Goal: Find specific fact: Find specific fact

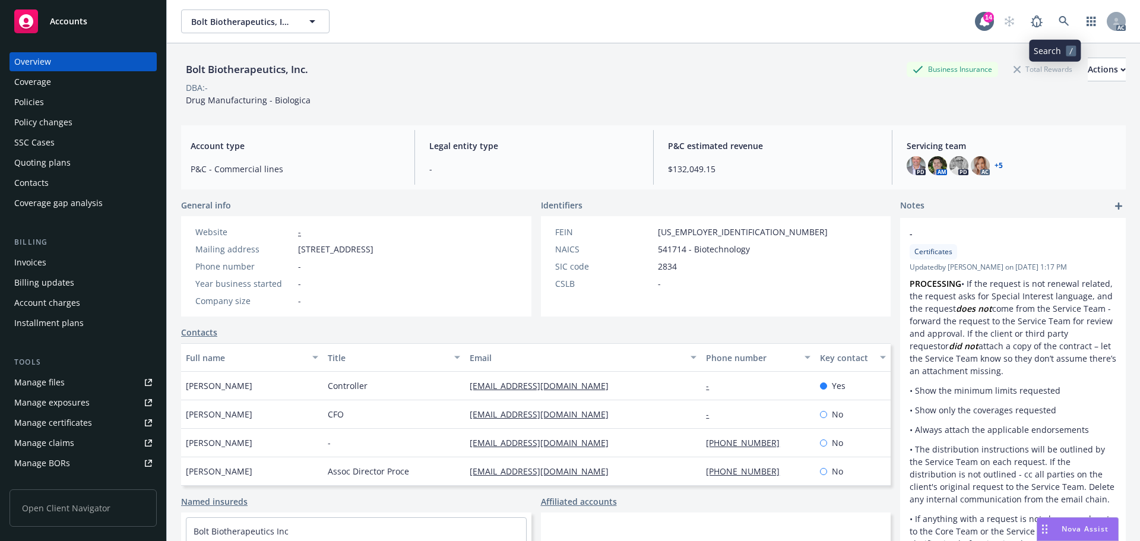
click at [1059, 16] on icon at bounding box center [1064, 21] width 11 height 11
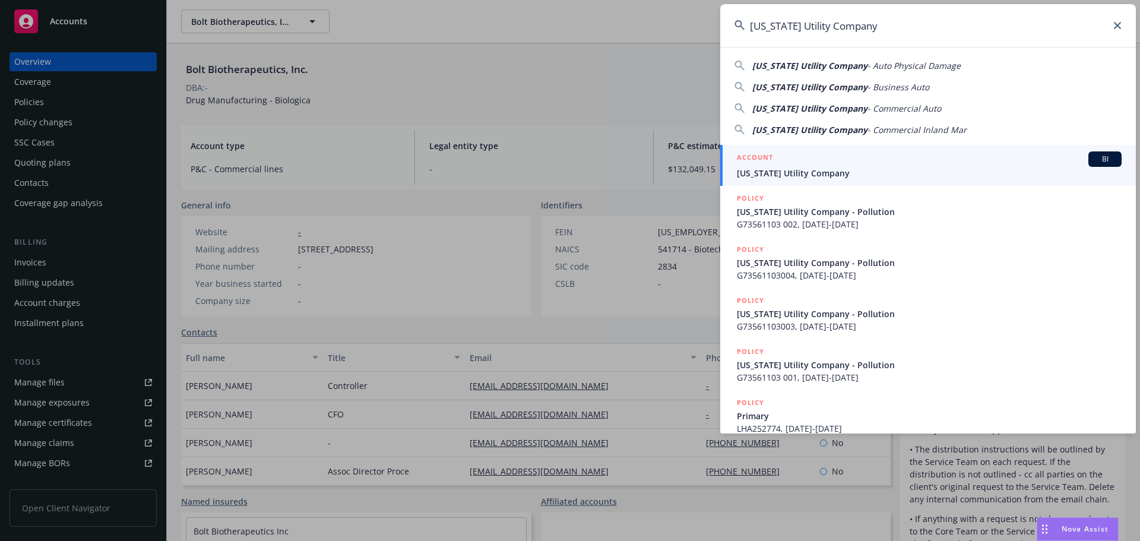
type input "[US_STATE] Utility Company"
click at [834, 161] on div "ACCOUNT BI" at bounding box center [929, 158] width 385 height 15
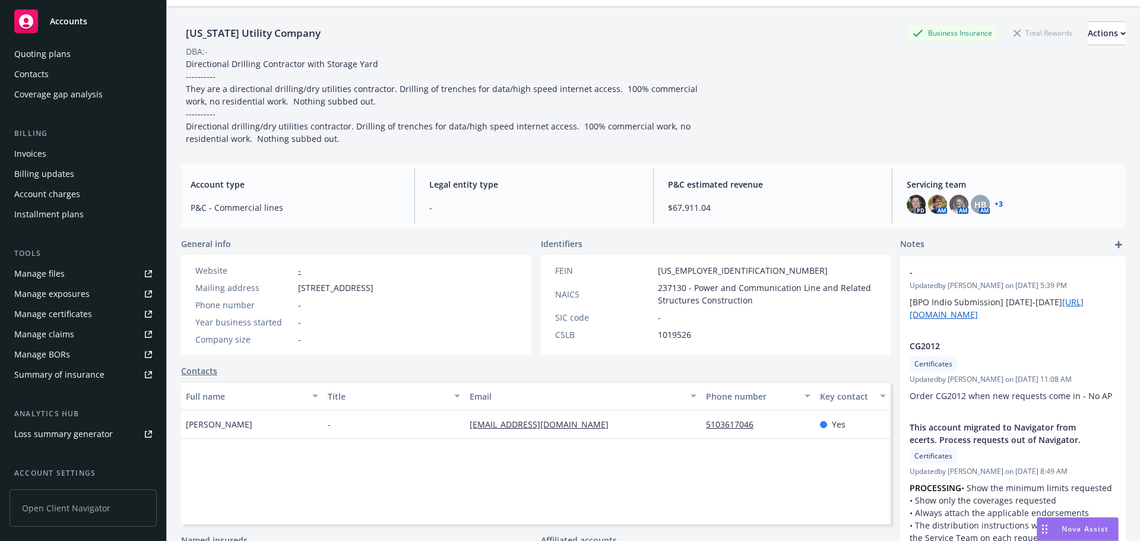
scroll to position [213, 0]
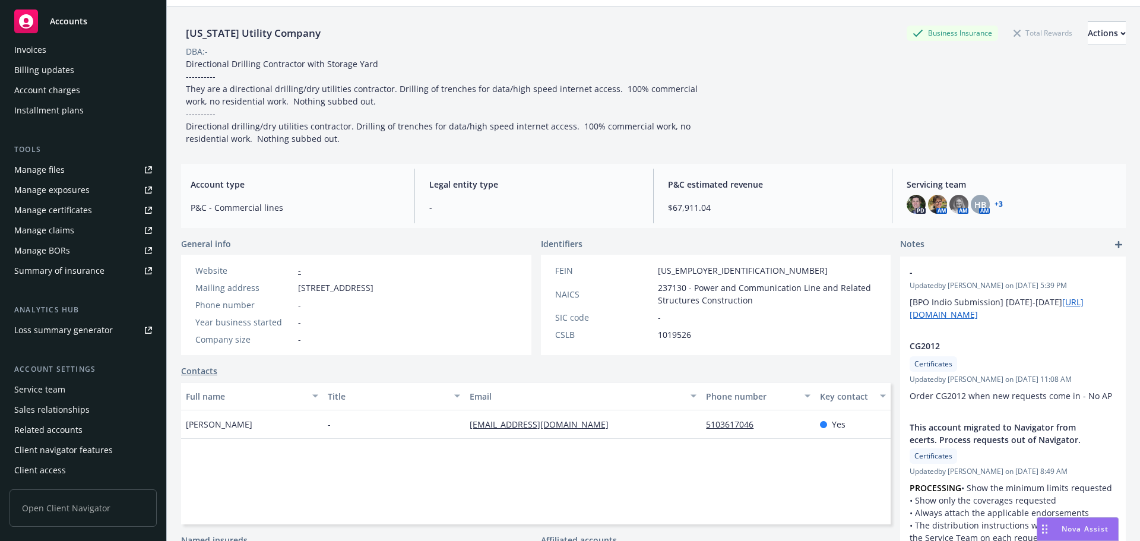
click at [71, 384] on div "Service team" at bounding box center [83, 389] width 138 height 19
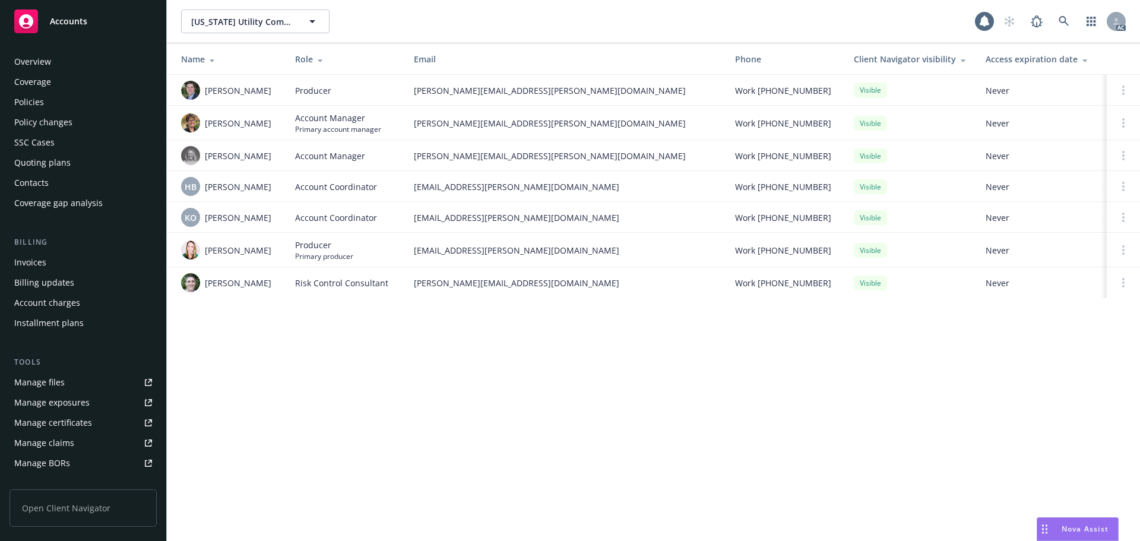
scroll to position [213, 0]
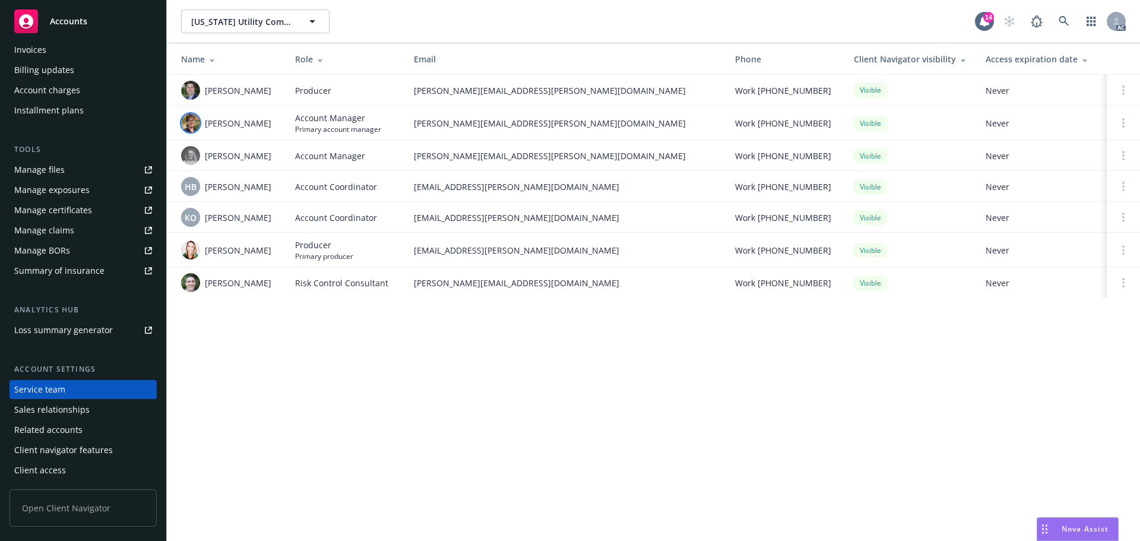
click at [187, 126] on img at bounding box center [190, 122] width 19 height 19
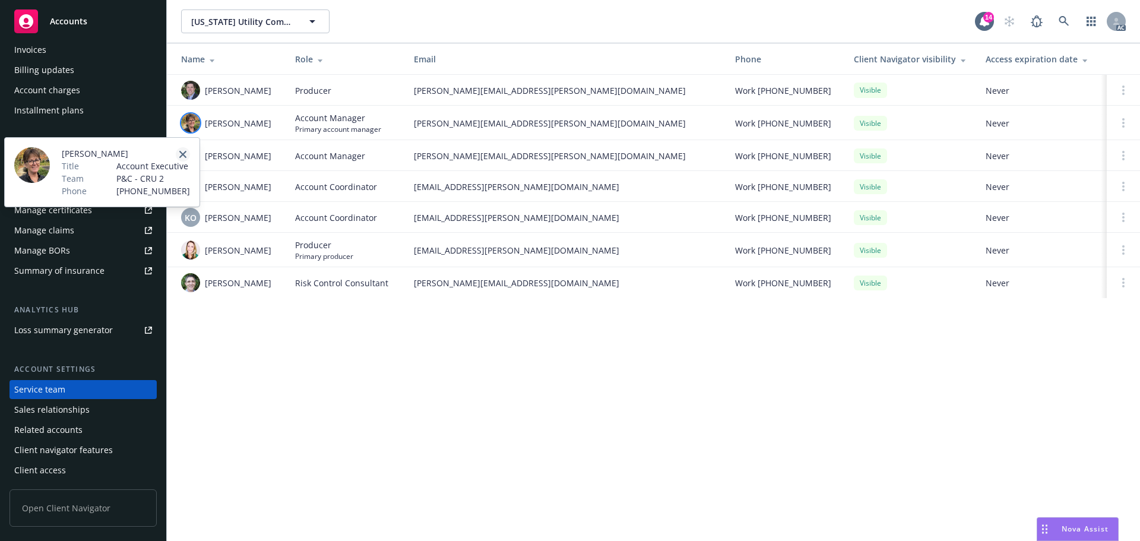
click at [181, 153] on icon "close" at bounding box center [182, 154] width 7 height 7
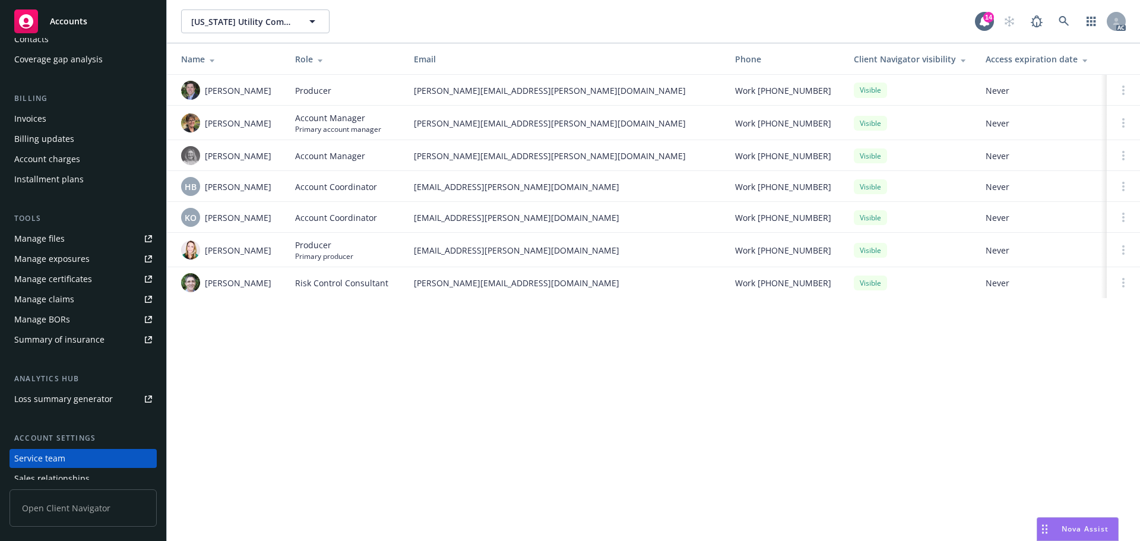
scroll to position [0, 0]
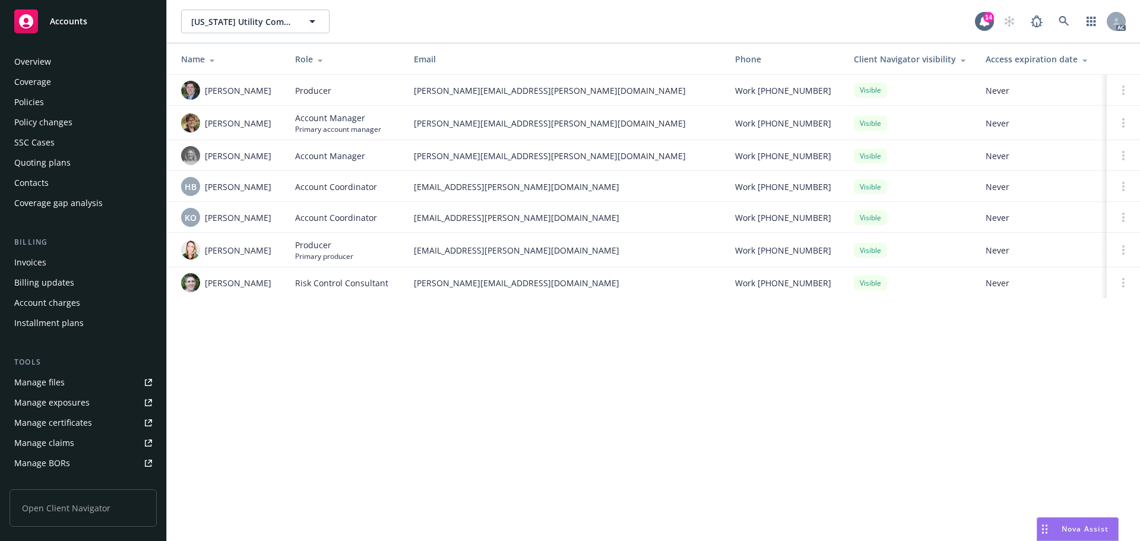
click at [83, 63] on div "Overview" at bounding box center [83, 61] width 138 height 19
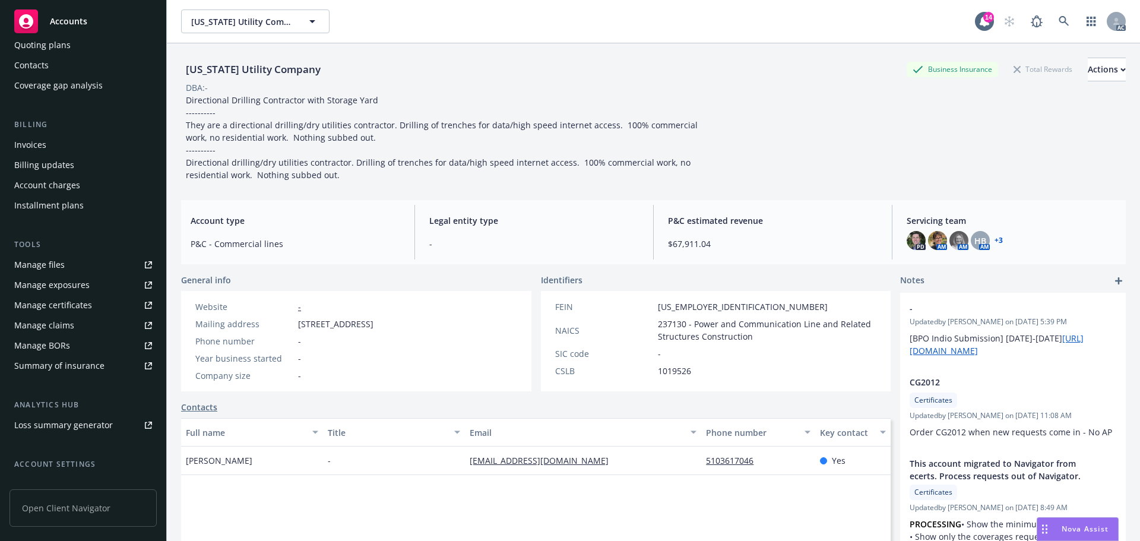
scroll to position [213, 0]
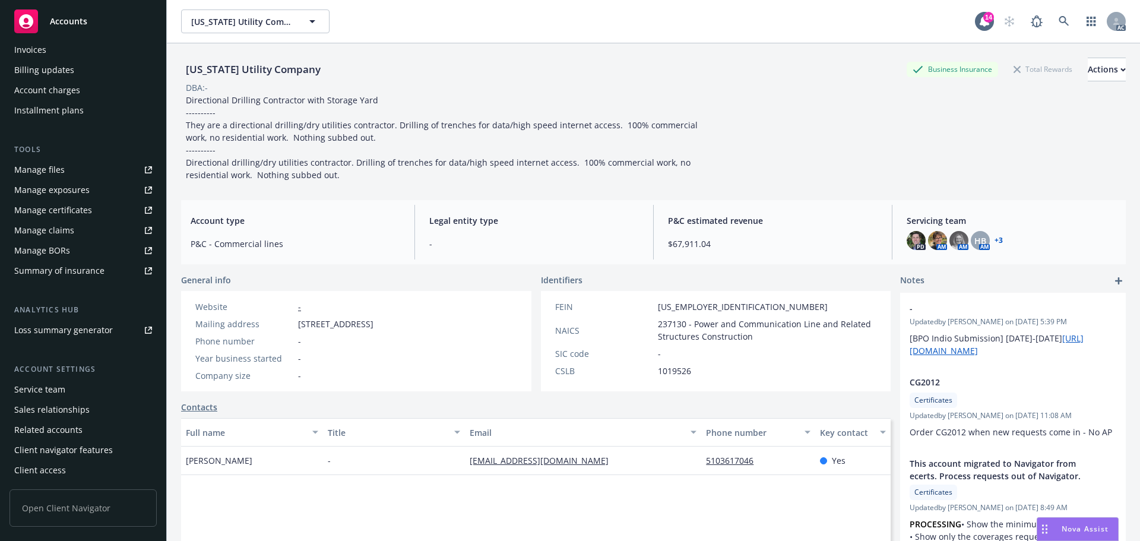
click at [54, 386] on div "Service team" at bounding box center [39, 389] width 51 height 19
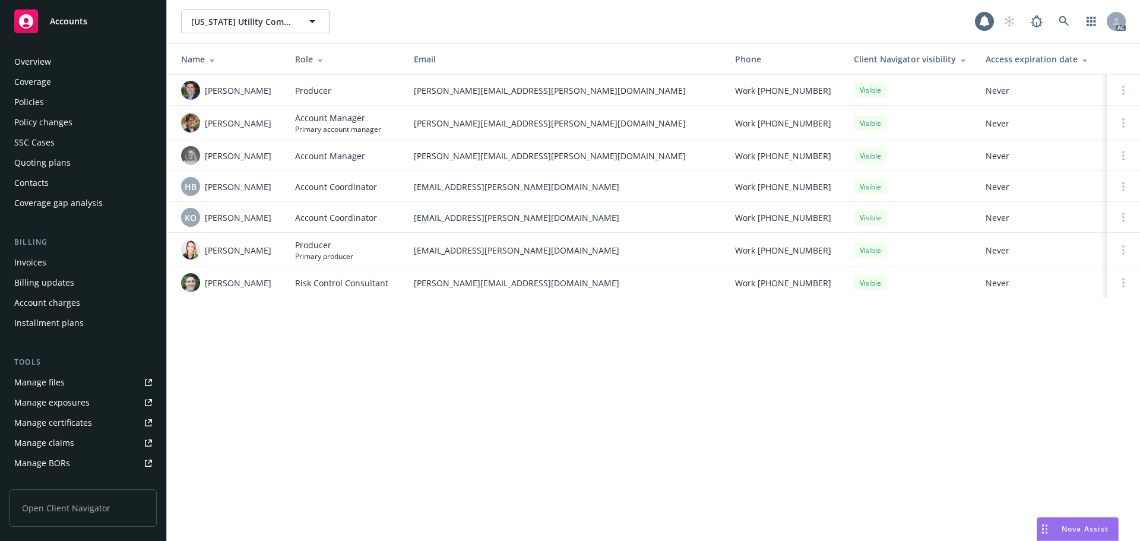
scroll to position [213, 0]
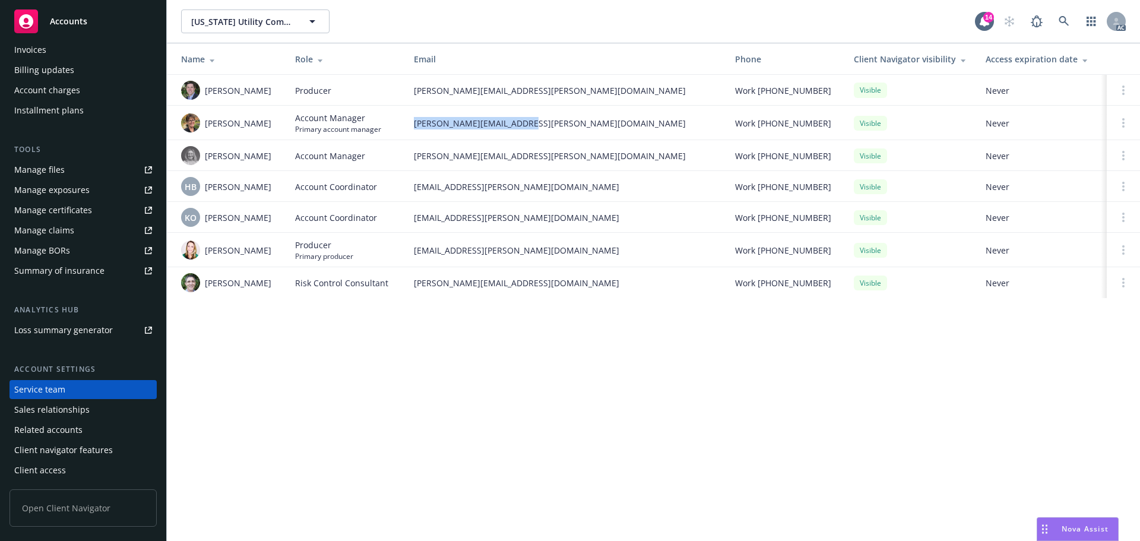
drag, startPoint x: 529, startPoint y: 122, endPoint x: 412, endPoint y: 125, distance: 116.4
click at [412, 125] on td "[PERSON_NAME][EMAIL_ADDRESS][PERSON_NAME][DOMAIN_NAME]" at bounding box center [564, 123] width 321 height 34
copy span "[PERSON_NAME][EMAIL_ADDRESS][PERSON_NAME][DOMAIN_NAME]"
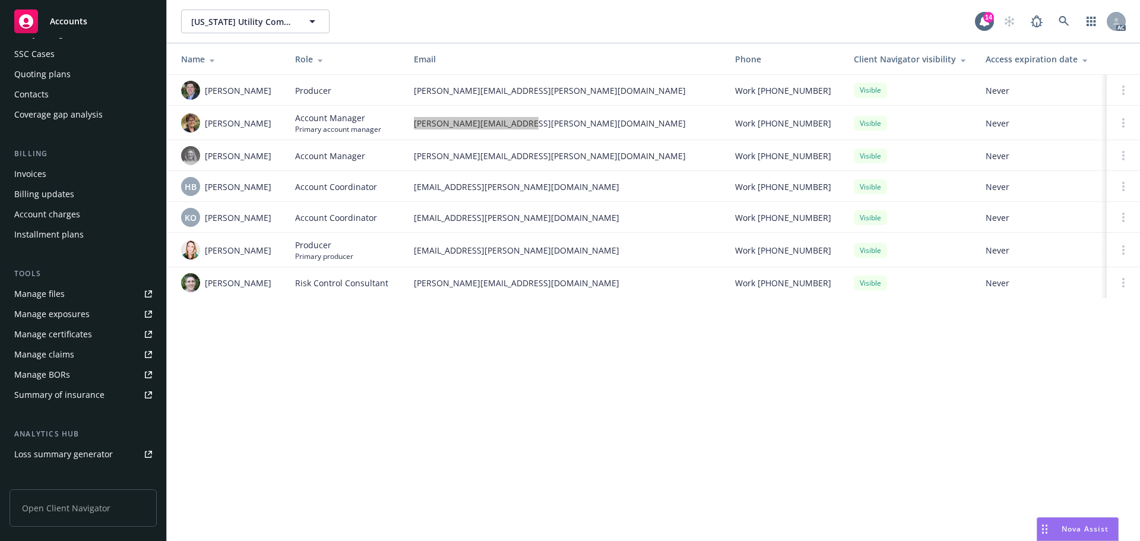
scroll to position [0, 0]
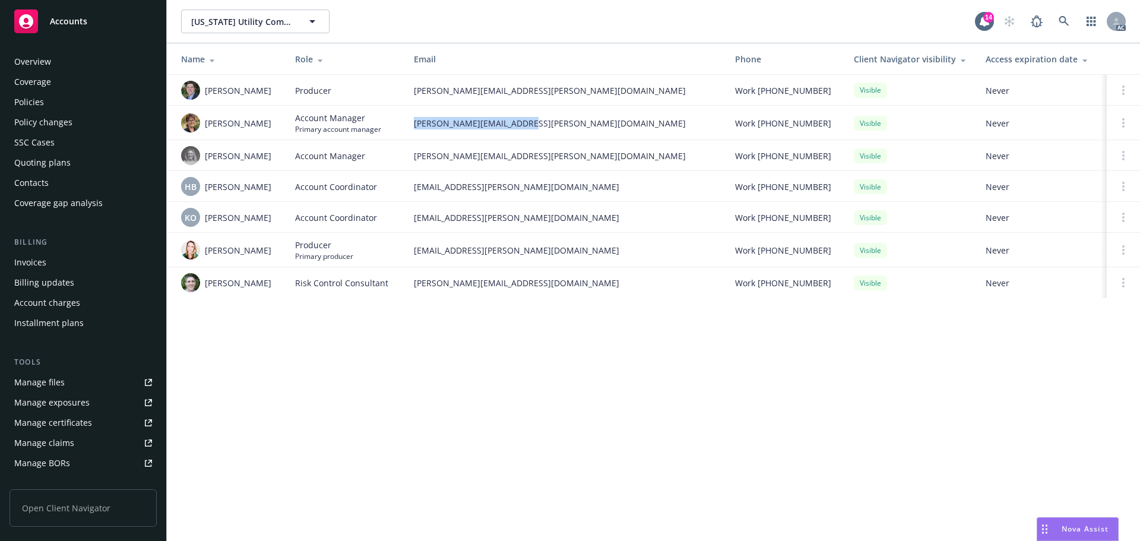
click at [63, 65] on div "Overview" at bounding box center [83, 61] width 138 height 19
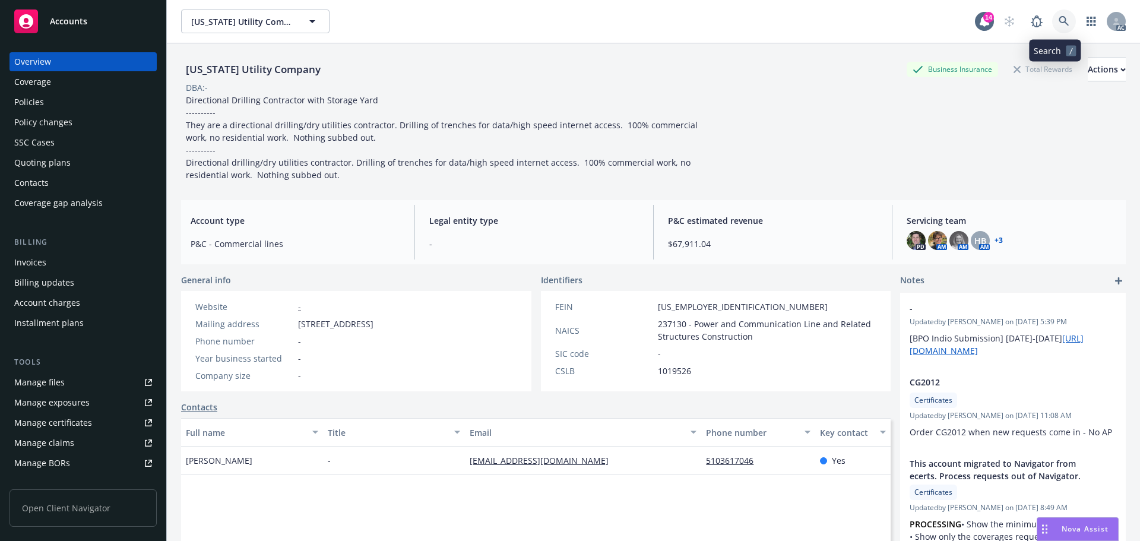
click at [1057, 12] on link at bounding box center [1064, 22] width 24 height 24
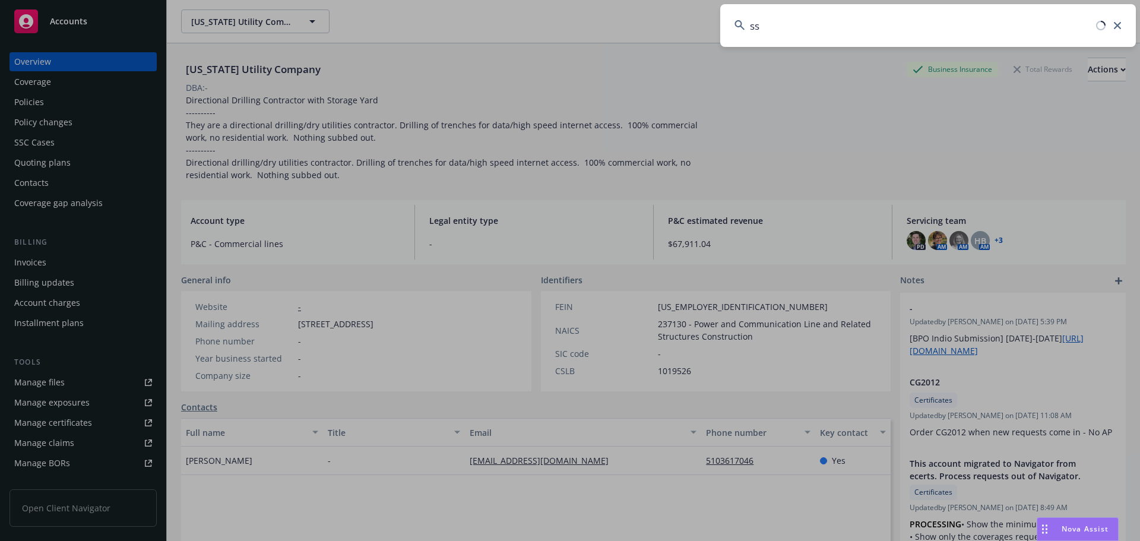
type input "s"
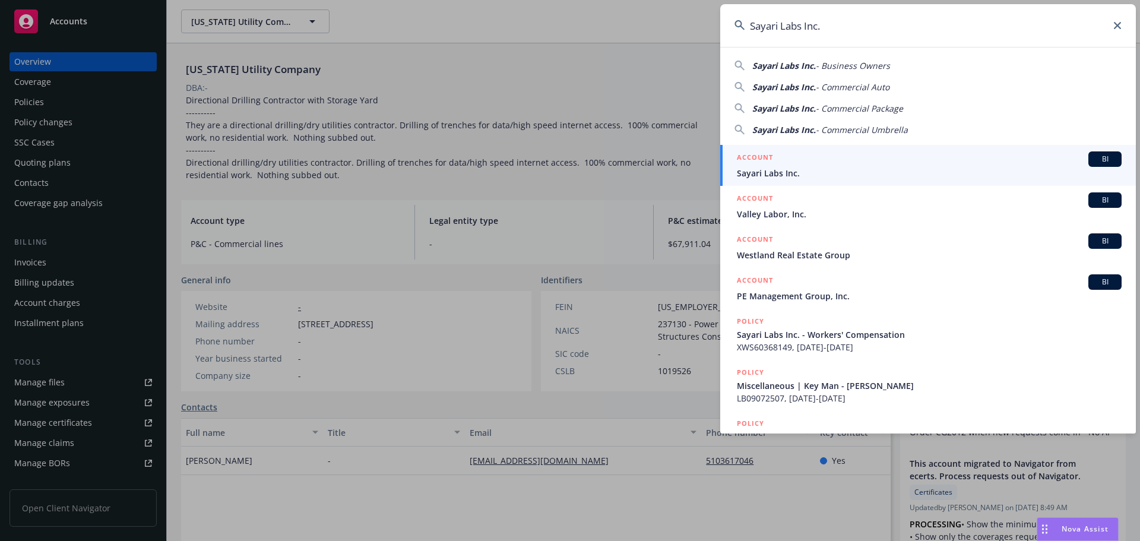
type input "Sayari Labs Inc."
click at [872, 157] on div "ACCOUNT BI" at bounding box center [929, 158] width 385 height 15
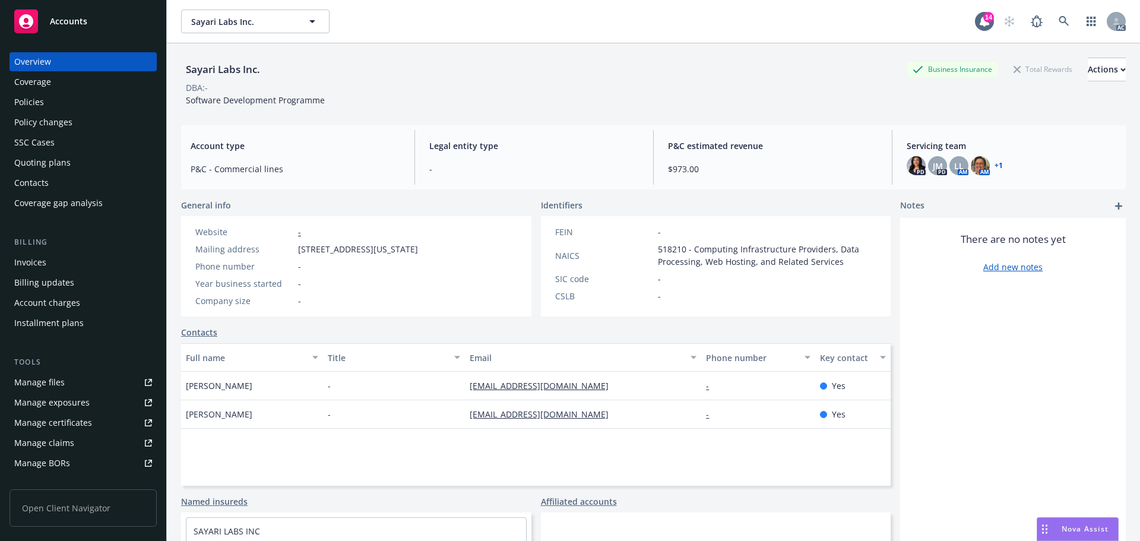
click at [48, 104] on div "Policies" at bounding box center [83, 102] width 138 height 19
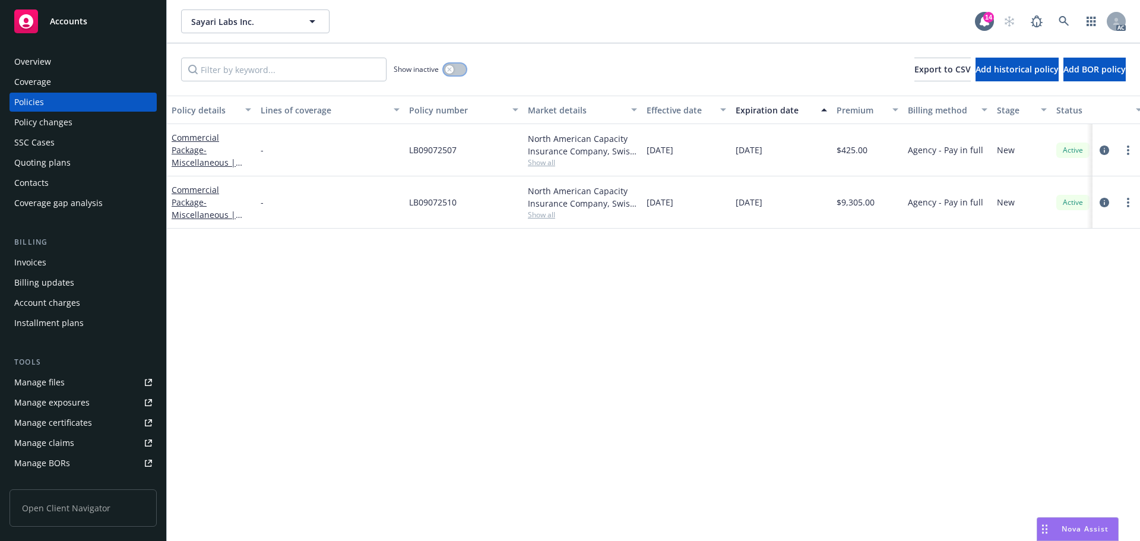
drag, startPoint x: 448, startPoint y: 64, endPoint x: 445, endPoint y: 69, distance: 6.9
click at [449, 64] on button "button" at bounding box center [455, 70] width 23 height 12
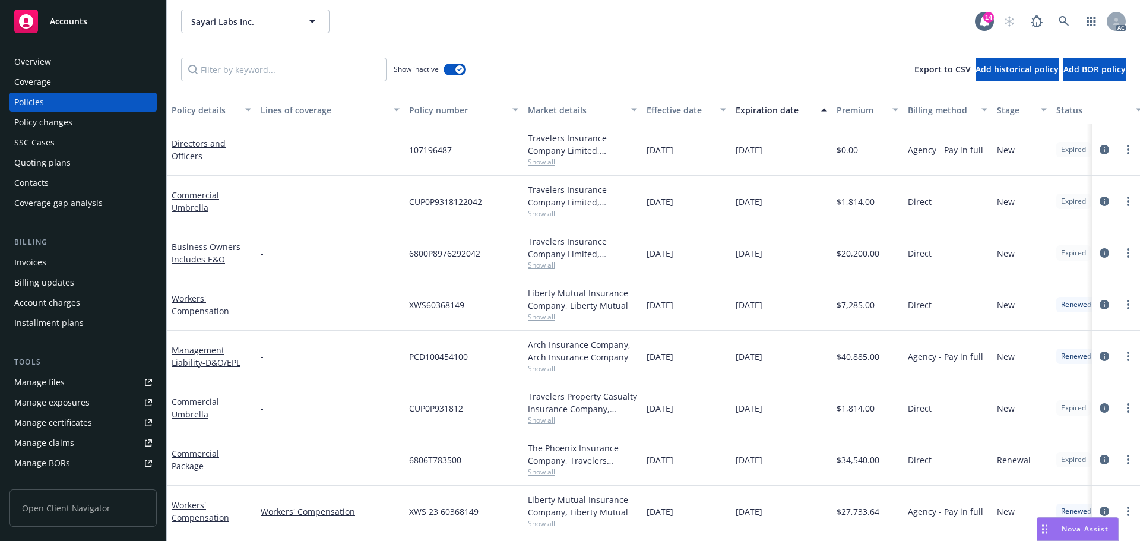
click at [667, 115] on div "Effective date" at bounding box center [680, 110] width 67 height 12
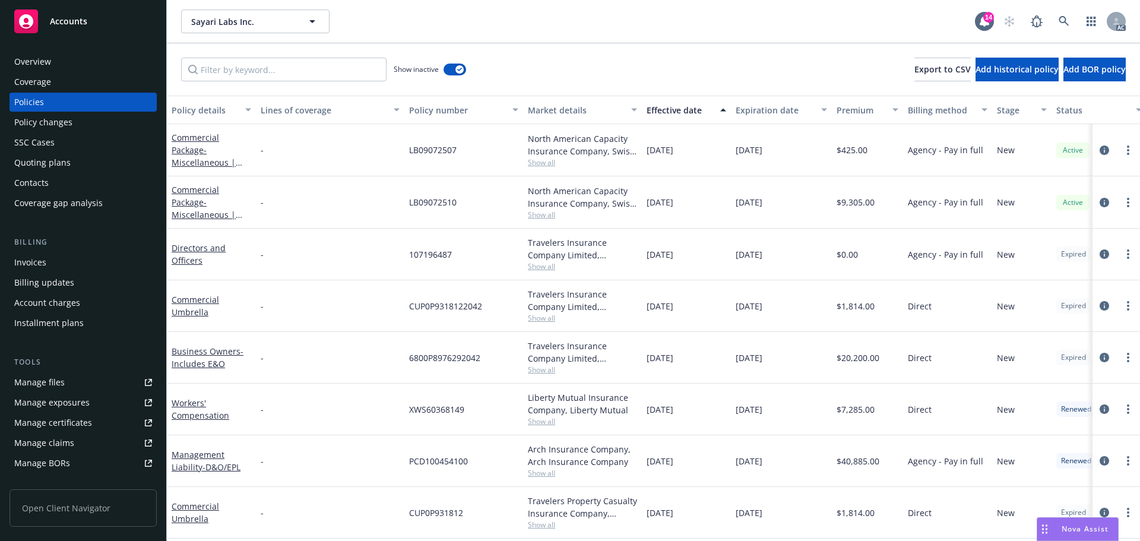
click at [78, 58] on div "Overview" at bounding box center [83, 61] width 138 height 19
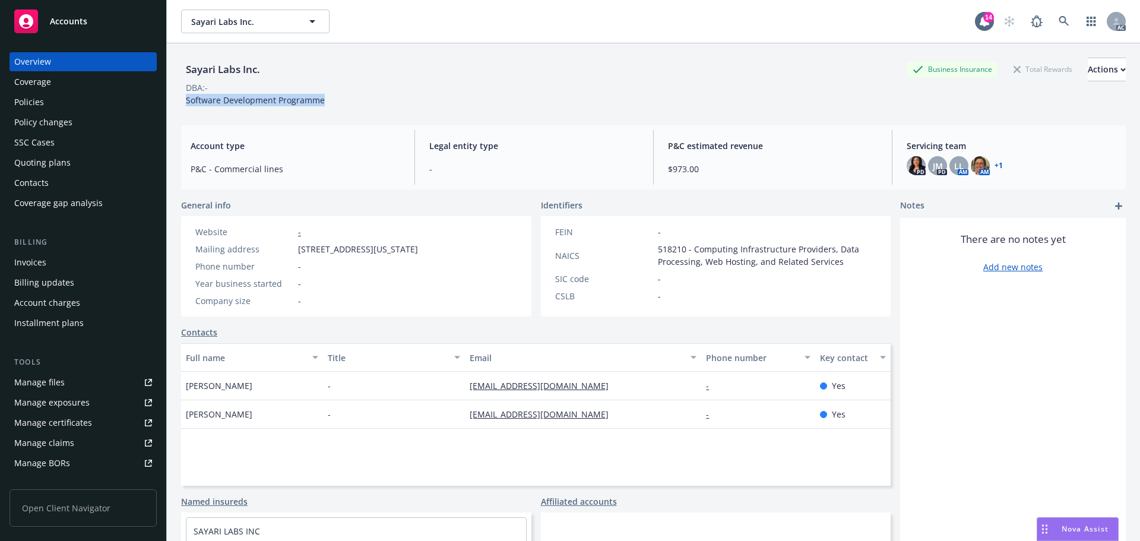
drag, startPoint x: 321, startPoint y: 99, endPoint x: 186, endPoint y: 103, distance: 134.9
click at [186, 103] on div "Software Development Programme" at bounding box center [255, 100] width 148 height 12
copy span "Software Development Programme"
